Goal: Information Seeking & Learning: Learn about a topic

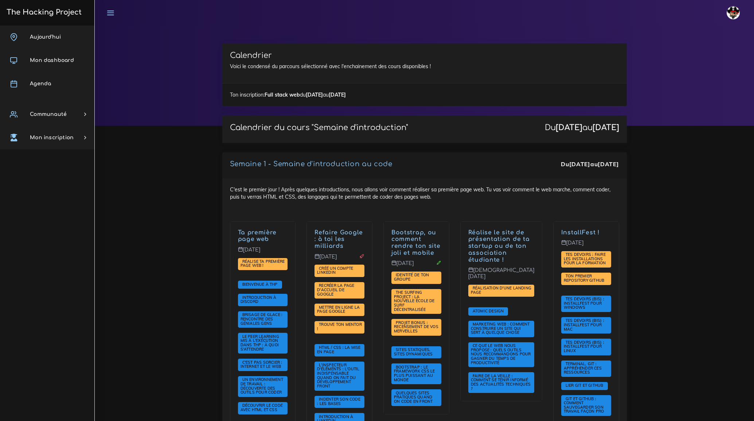
scroll to position [1093, 0]
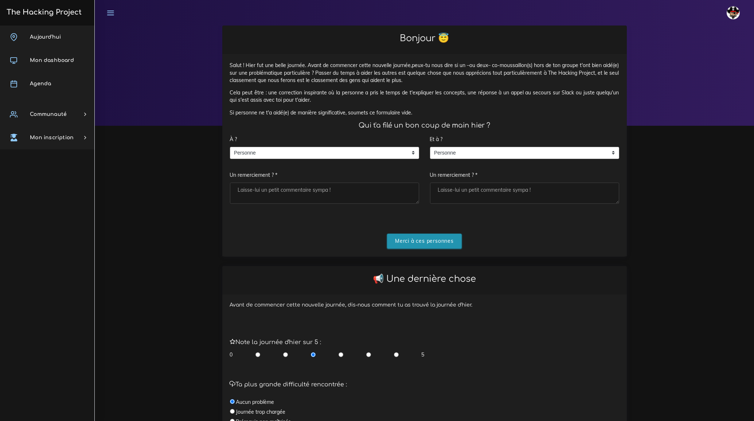
click at [434, 241] on input "Merci à ces personnes" at bounding box center [424, 241] width 75 height 15
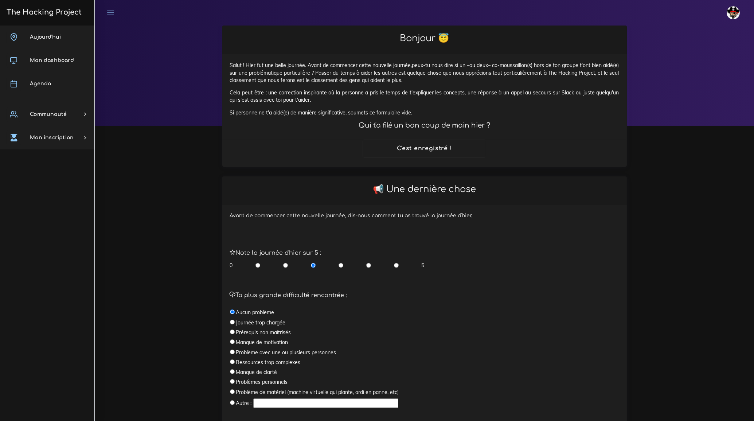
click at [367, 264] on input "radio" at bounding box center [368, 265] width 5 height 7
radio input "true"
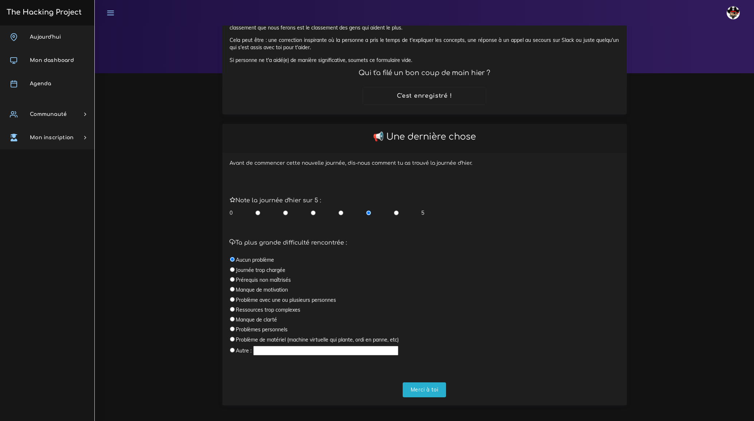
scroll to position [57, 0]
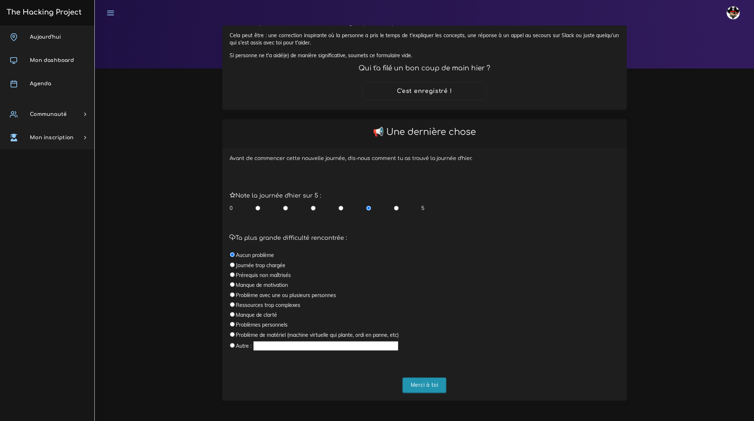
click at [430, 385] on input "Merci à toi" at bounding box center [425, 385] width 44 height 15
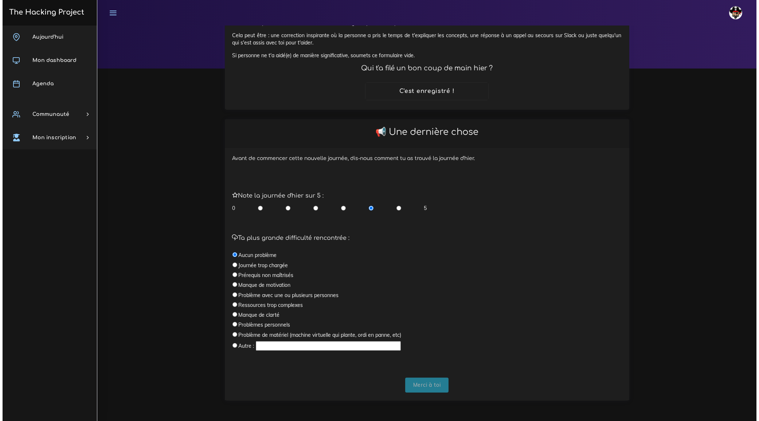
scroll to position [0, 0]
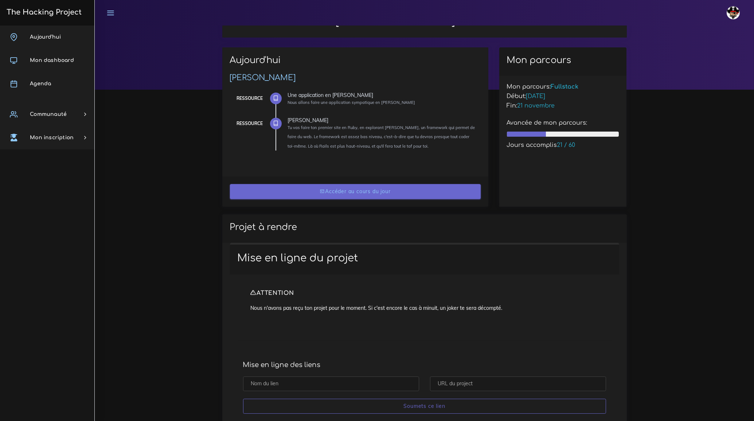
scroll to position [33, 0]
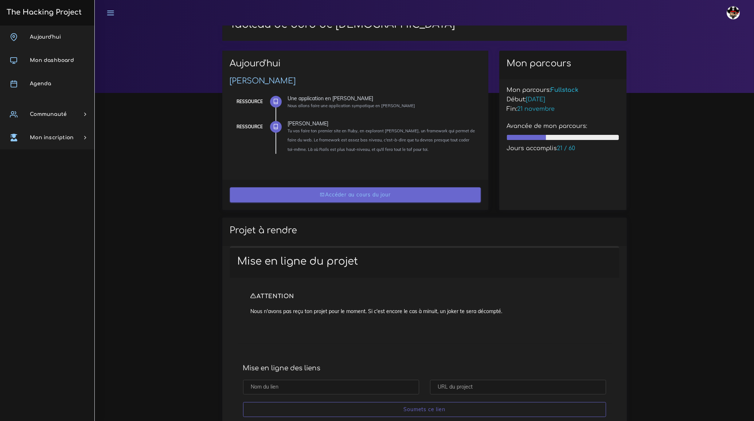
click at [350, 192] on link "Accéder au cours du jour" at bounding box center [355, 194] width 251 height 15
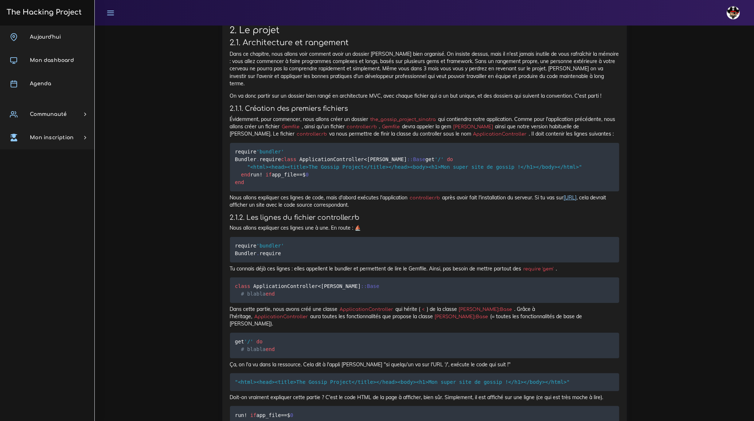
scroll to position [696, 0]
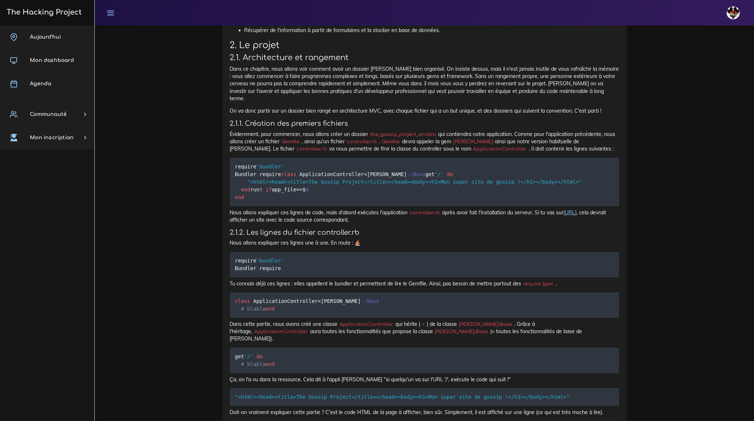
click at [399, 131] on code "the_gossip_project_sinatra" at bounding box center [403, 134] width 70 height 7
copy p "the_gossip_project_sinatra"
drag, startPoint x: 349, startPoint y: 125, endPoint x: 381, endPoint y: 127, distance: 31.8
click at [381, 130] on p "Évidemment, pour commencer, nous allons créer un dossier the_gossip_project_sin…" at bounding box center [424, 141] width 389 height 22
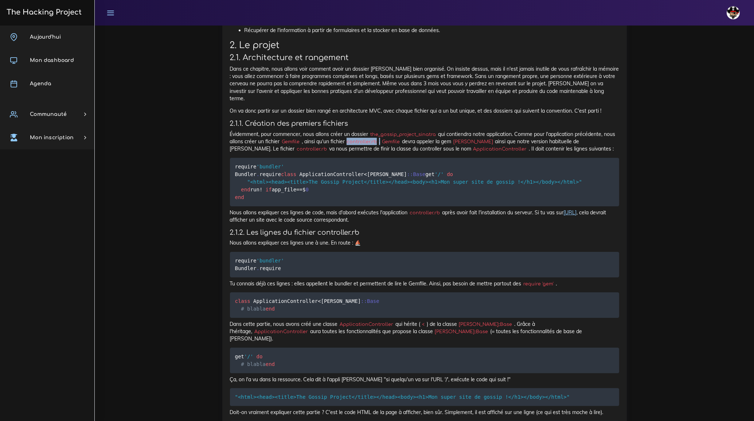
copy p "controller.rb ."
click at [471, 145] on code "ApplicationController" at bounding box center [500, 148] width 58 height 7
copy code "ApplicationController"
click at [448, 170] on pre "require 'bundler' Bundler . require class ApplicationController < Sinatra : :Ba…" at bounding box center [424, 182] width 389 height 48
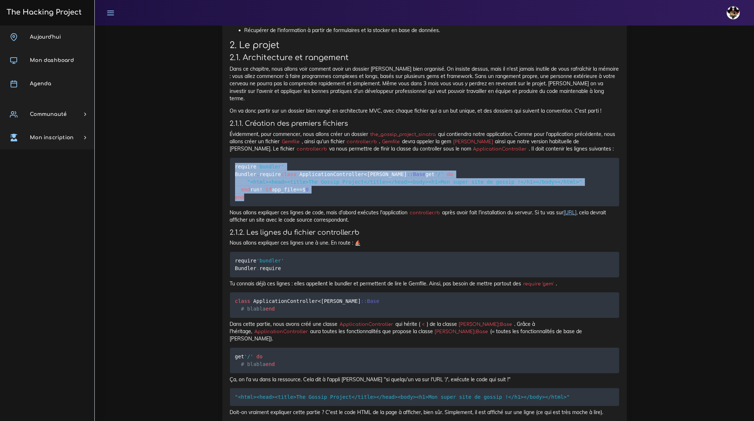
drag, startPoint x: 235, startPoint y: 151, endPoint x: 253, endPoint y: 224, distance: 75.7
click at [253, 206] on pre "require 'bundler' Bundler . require class ApplicationController < Sinatra : :Ba…" at bounding box center [424, 182] width 389 height 48
copy code "require 'bundler' Bundler . require class ApplicationController < Sinatra : :Ba…"
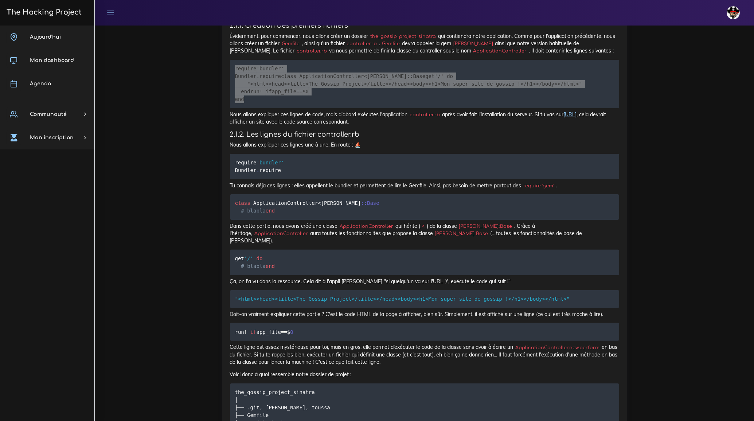
scroll to position [795, 0]
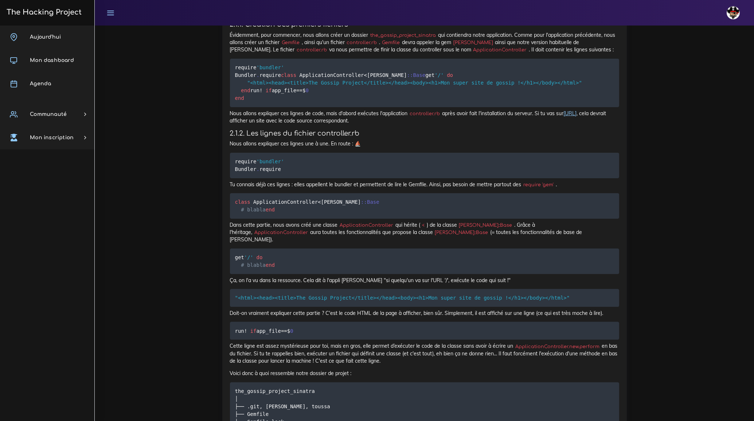
click at [445, 147] on p "Nous allons expliquer ces lignes une à une. En route : ⛵️" at bounding box center [424, 143] width 389 height 7
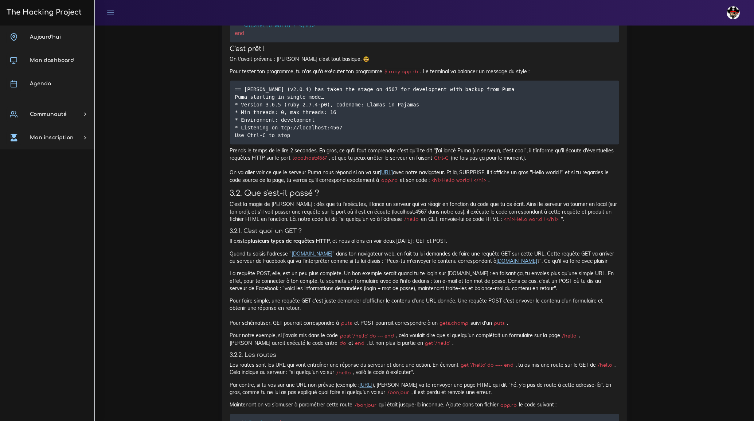
scroll to position [5732, 0]
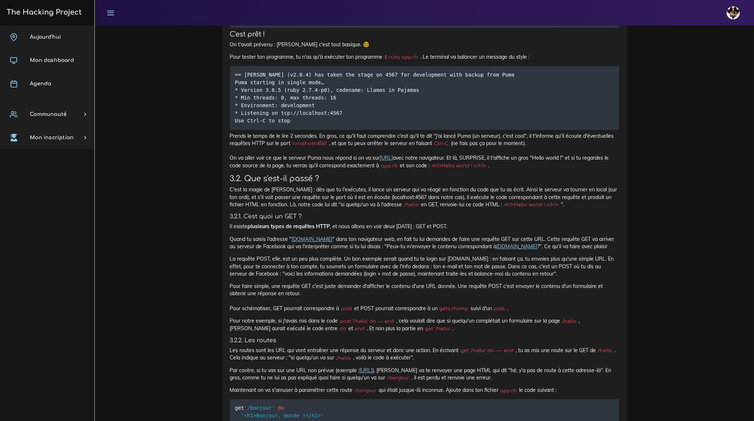
drag, startPoint x: 692, startPoint y: 0, endPoint x: 681, endPoint y: 292, distance: 292.1
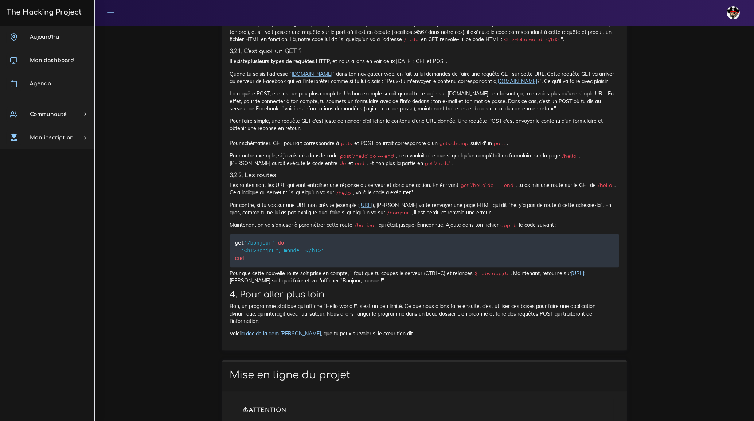
scroll to position [5897, 0]
drag, startPoint x: 235, startPoint y: 126, endPoint x: 252, endPoint y: 145, distance: 25.8
copy code "get '/hello' do '<h1>Hello world ! </h1>' end"
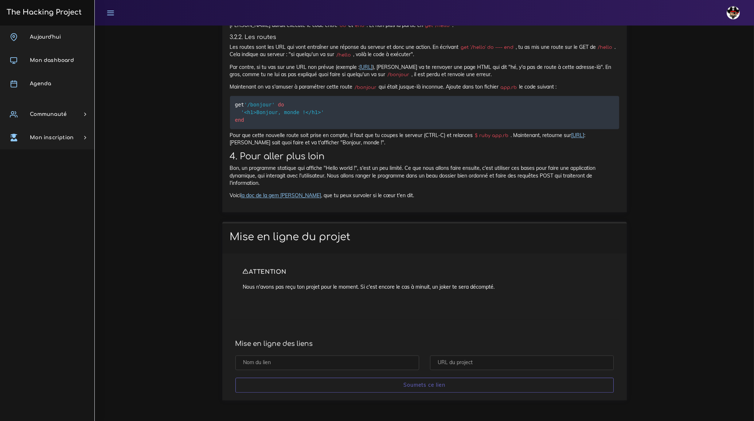
scroll to position [6295, 0]
click at [348, 59] on code "/hello" at bounding box center [344, 54] width 19 height 7
copy code "hello"
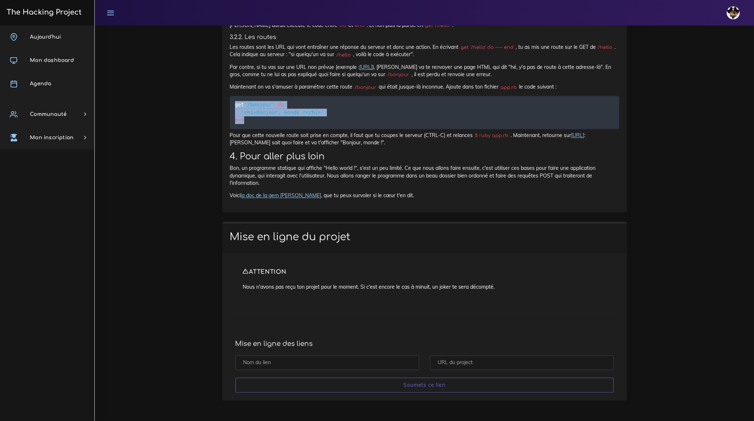
drag, startPoint x: 235, startPoint y: 105, endPoint x: 244, endPoint y: 120, distance: 17.9
click at [244, 120] on code "get '/bonjour' do '<h1>Bonjour, monde !</h1>' end" at bounding box center [279, 112] width 89 height 23
copy code "get '/bonjour' do '<h1>Bonjour, monde !</h1>' end"
click at [368, 154] on h2 "4. Pour aller plus loin" at bounding box center [424, 156] width 389 height 11
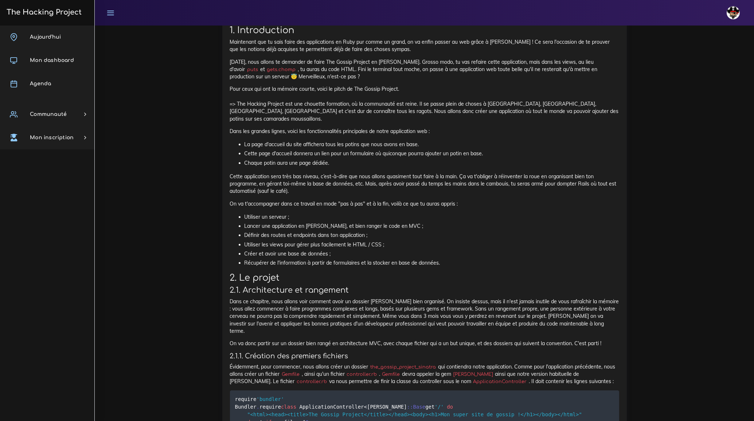
scroll to position [464, 0]
